Goal: Communication & Community: Share content

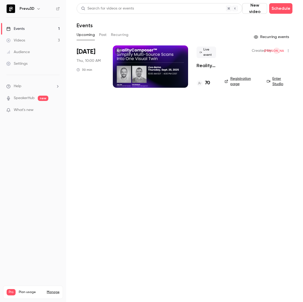
click at [174, 77] on div at bounding box center [150, 66] width 75 height 42
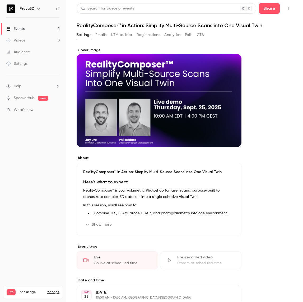
click at [286, 9] on button "button" at bounding box center [288, 8] width 8 height 8
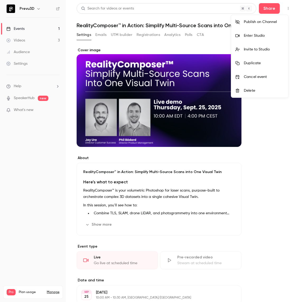
click at [251, 190] on div at bounding box center [151, 151] width 303 height 302
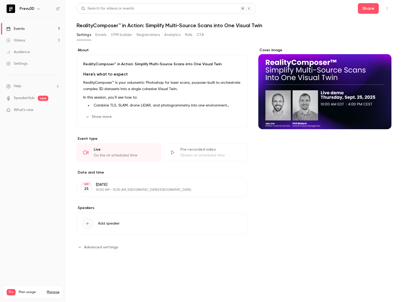
click at [302, 8] on icon "button" at bounding box center [387, 9] width 4 height 4
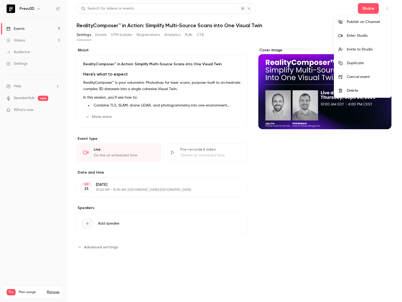
click at [302, 50] on div "Invite to Studio" at bounding box center [366, 49] width 40 height 5
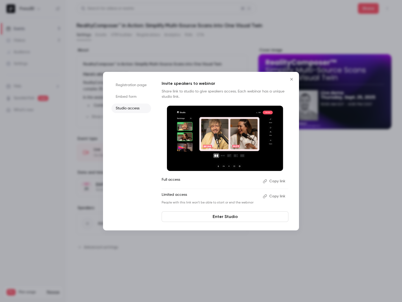
click at [276, 179] on button "Copy link" at bounding box center [274, 181] width 28 height 8
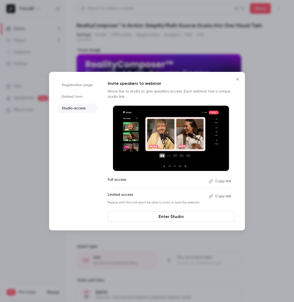
click at [238, 81] on icon "Close" at bounding box center [237, 79] width 6 height 4
